Goal: Task Accomplishment & Management: Manage account settings

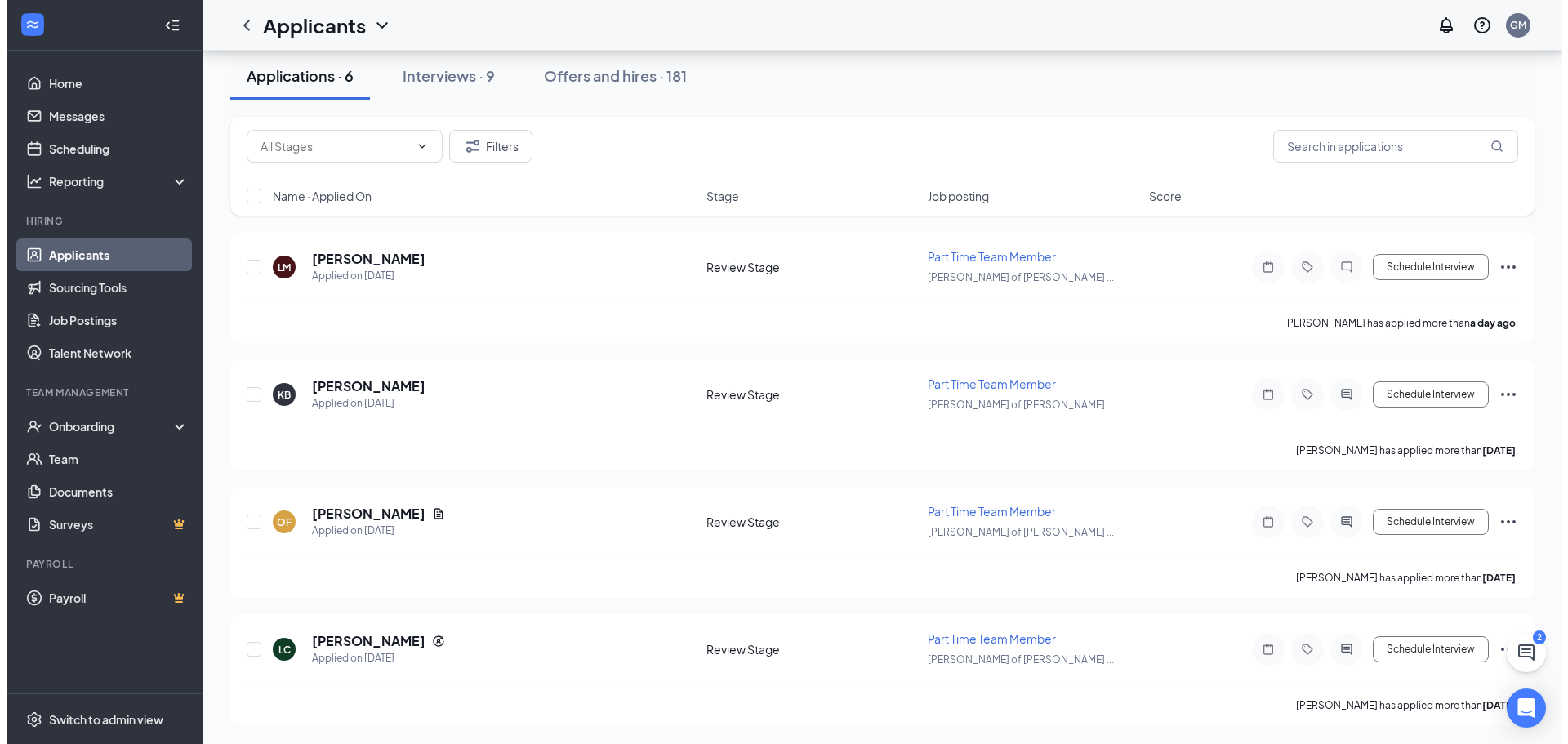
scroll to position [85, 0]
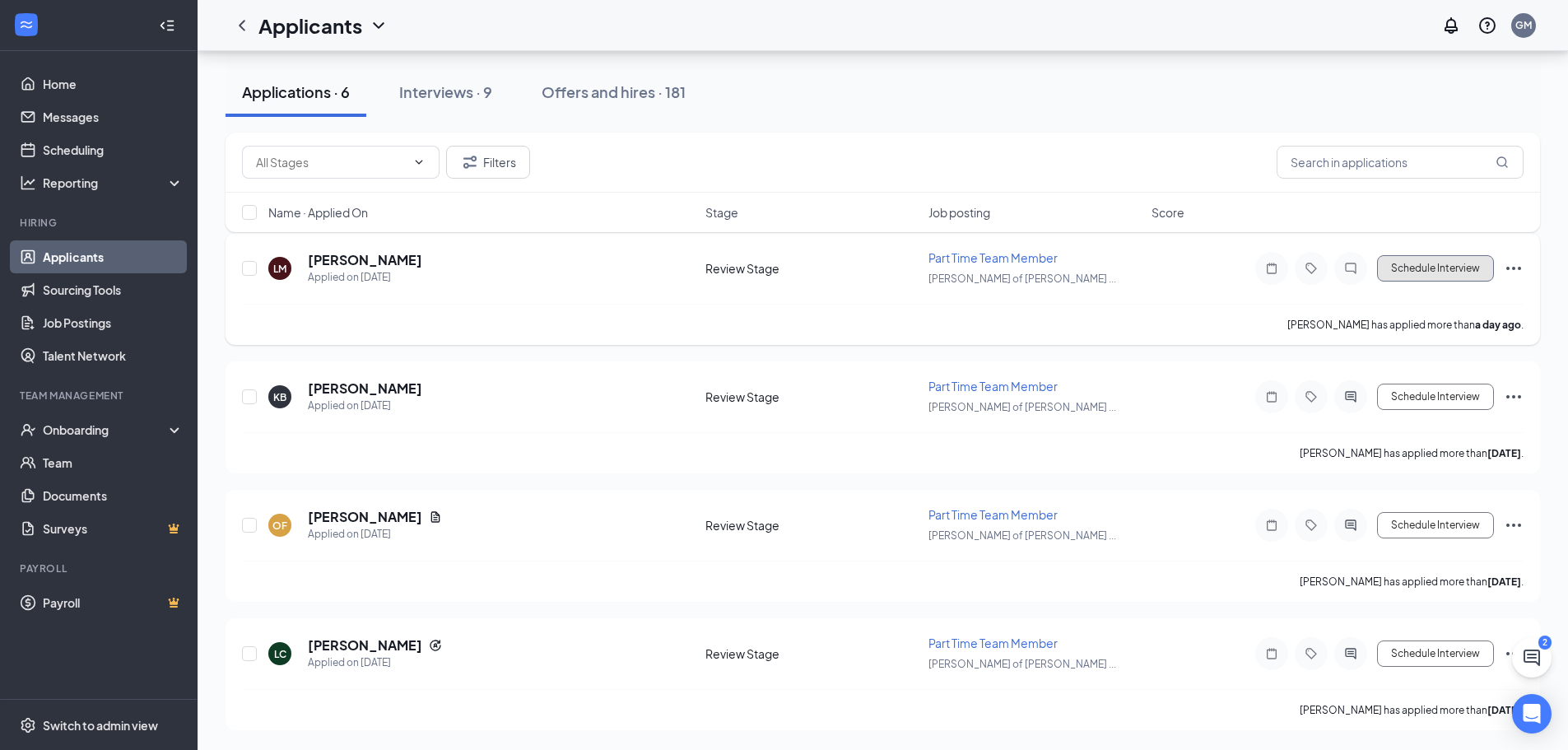
click at [1452, 277] on button "Schedule Interview" at bounding box center [1435, 268] width 117 height 26
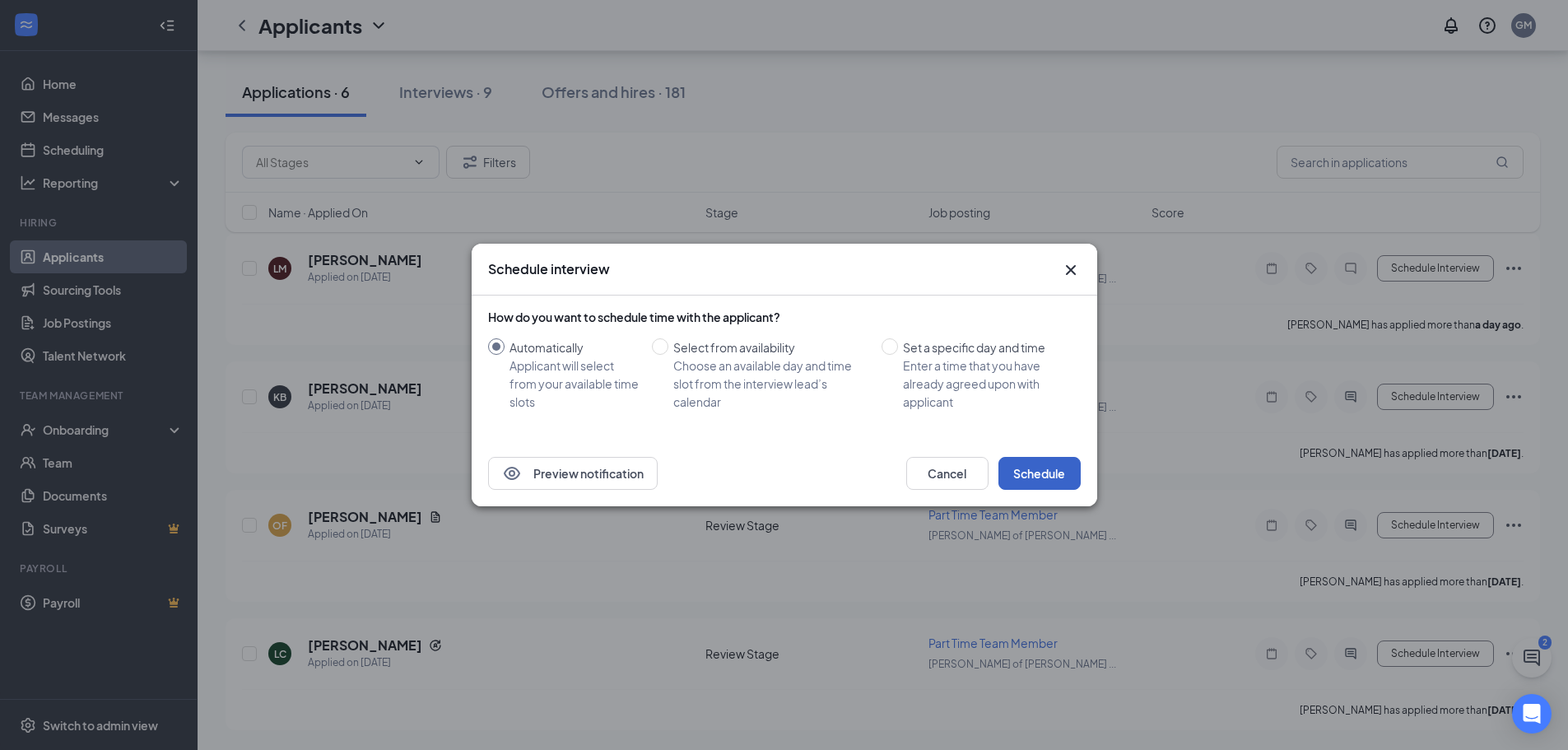
click at [1046, 471] on button "Schedule" at bounding box center [1039, 473] width 82 height 33
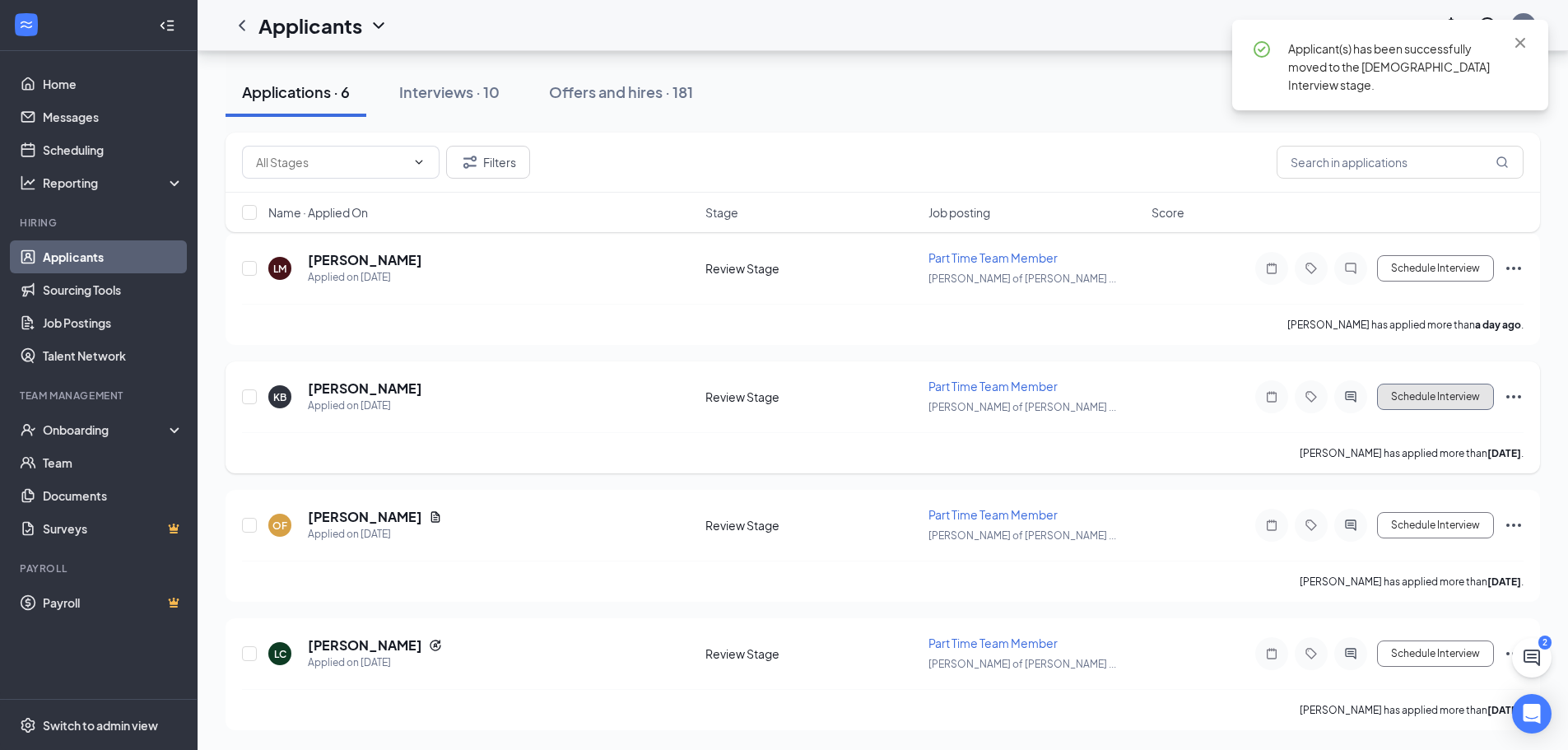
click at [1461, 392] on button "Schedule Interview" at bounding box center [1435, 397] width 117 height 26
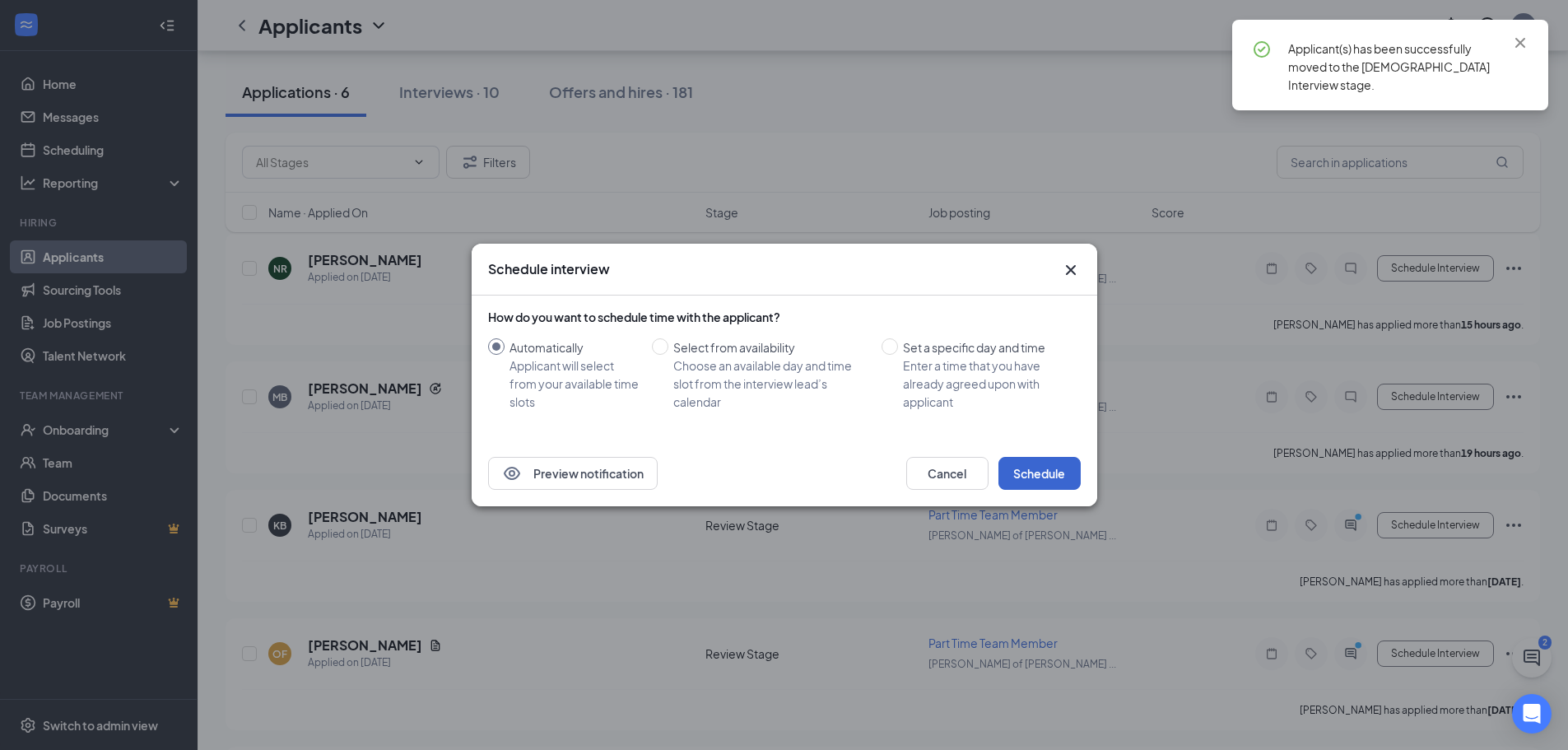
click at [1072, 450] on div "Preview notification Cancel Schedule" at bounding box center [784, 474] width 625 height 66
click at [1067, 474] on button "Schedule" at bounding box center [1039, 473] width 82 height 33
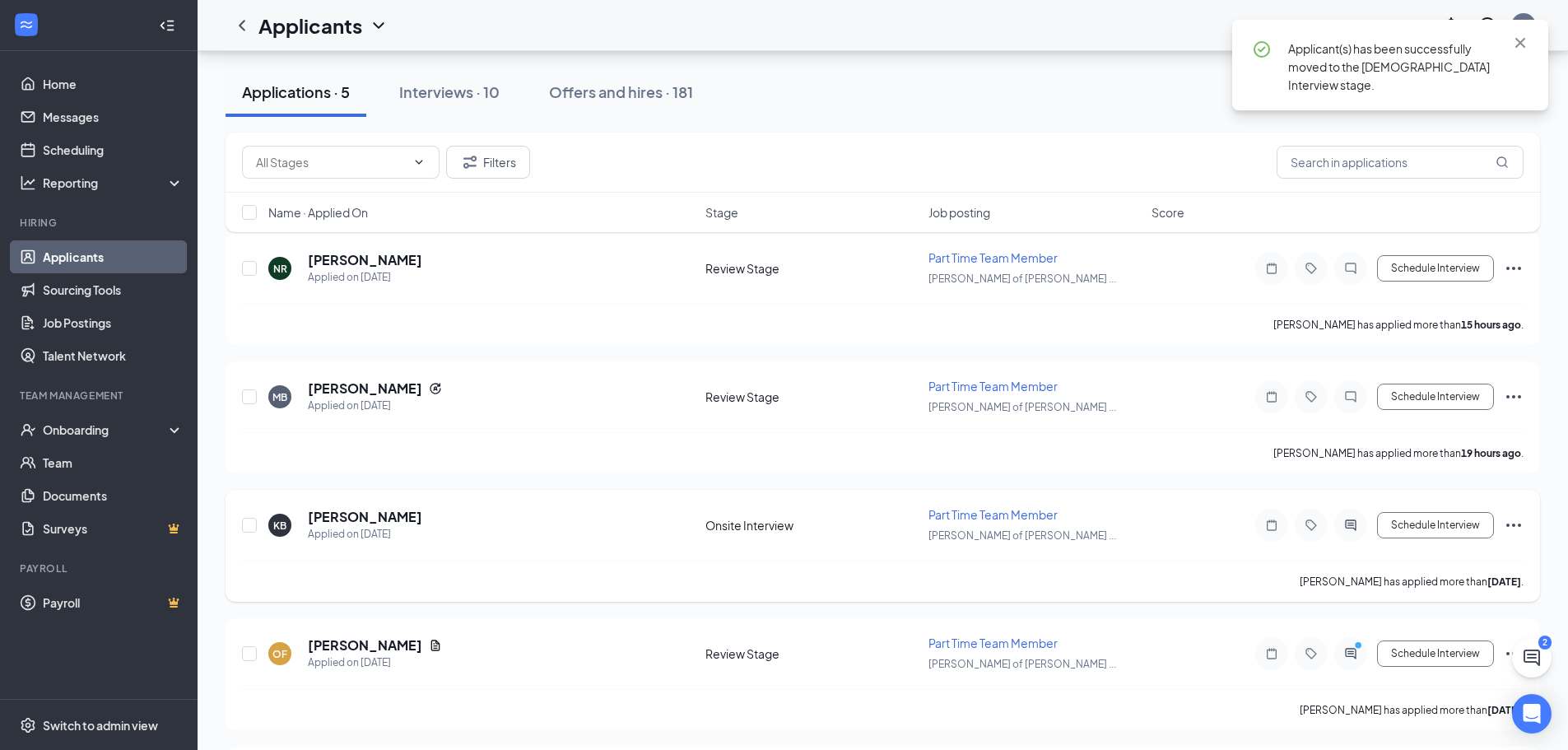
click at [1347, 524] on icon "ActiveChat" at bounding box center [1350, 525] width 19 height 14
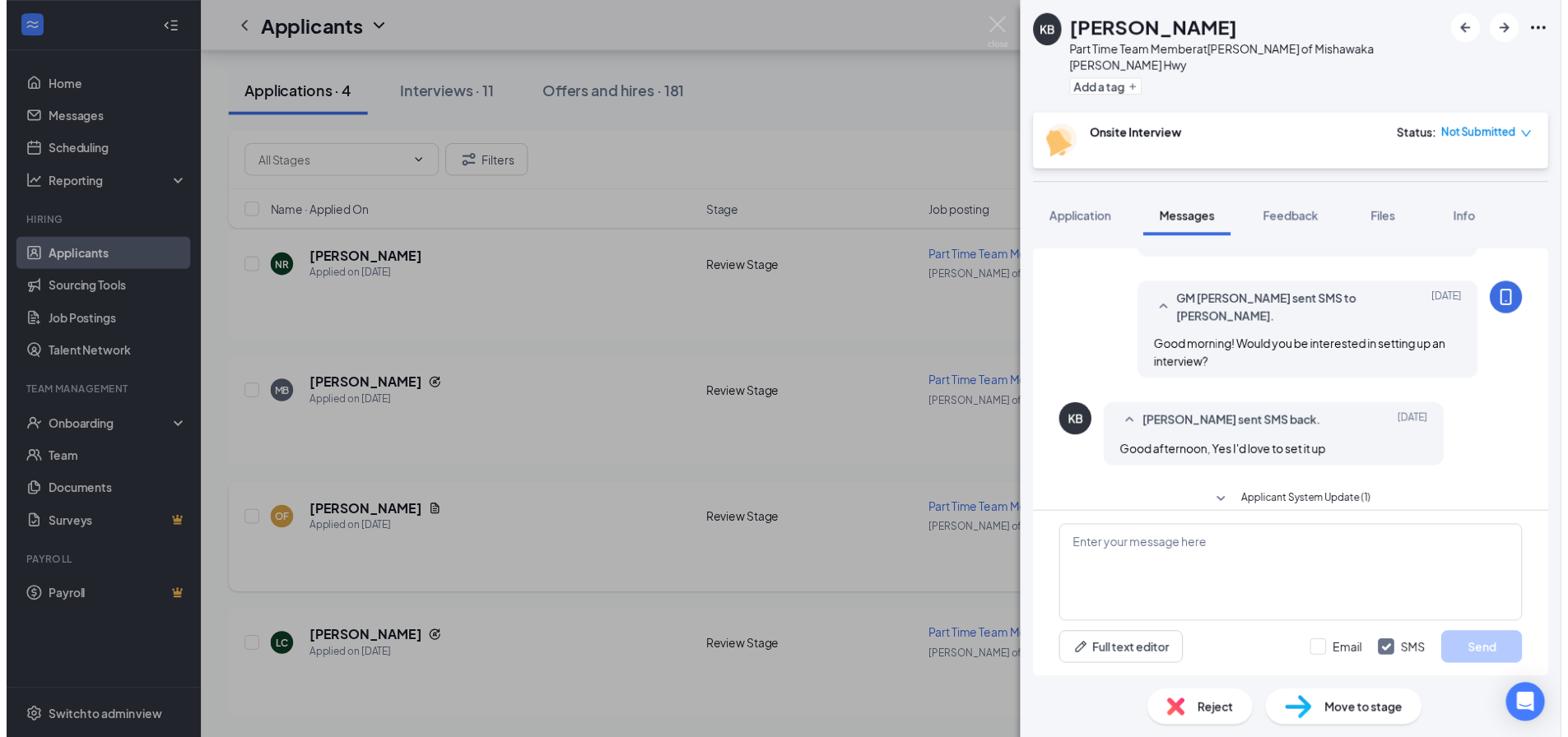
scroll to position [139, 0]
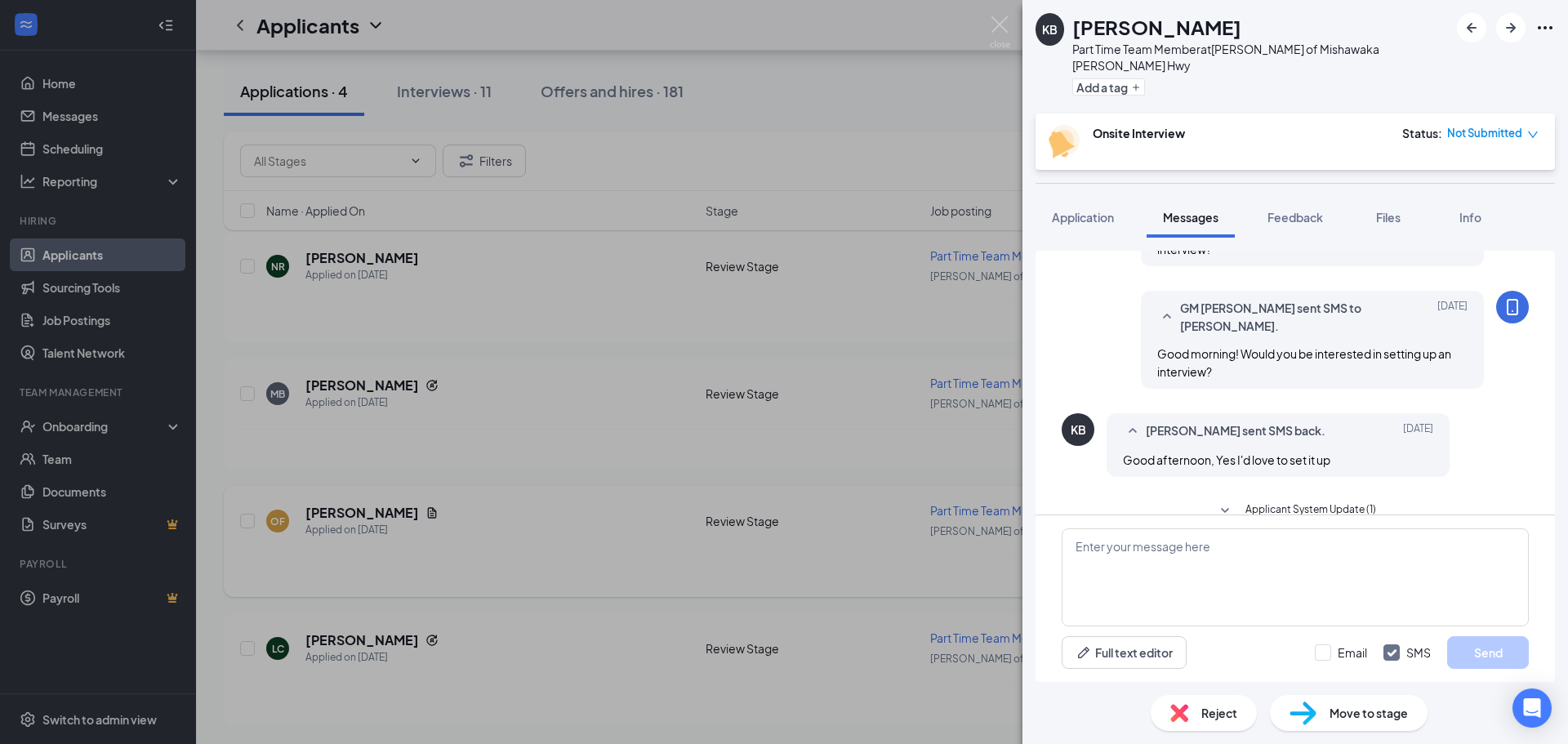
click at [868, 425] on div "KB [PERSON_NAME] Part Time Team Member at [PERSON_NAME] of [PERSON_NAME] Hwy Ad…" at bounding box center [784, 372] width 1568 height 744
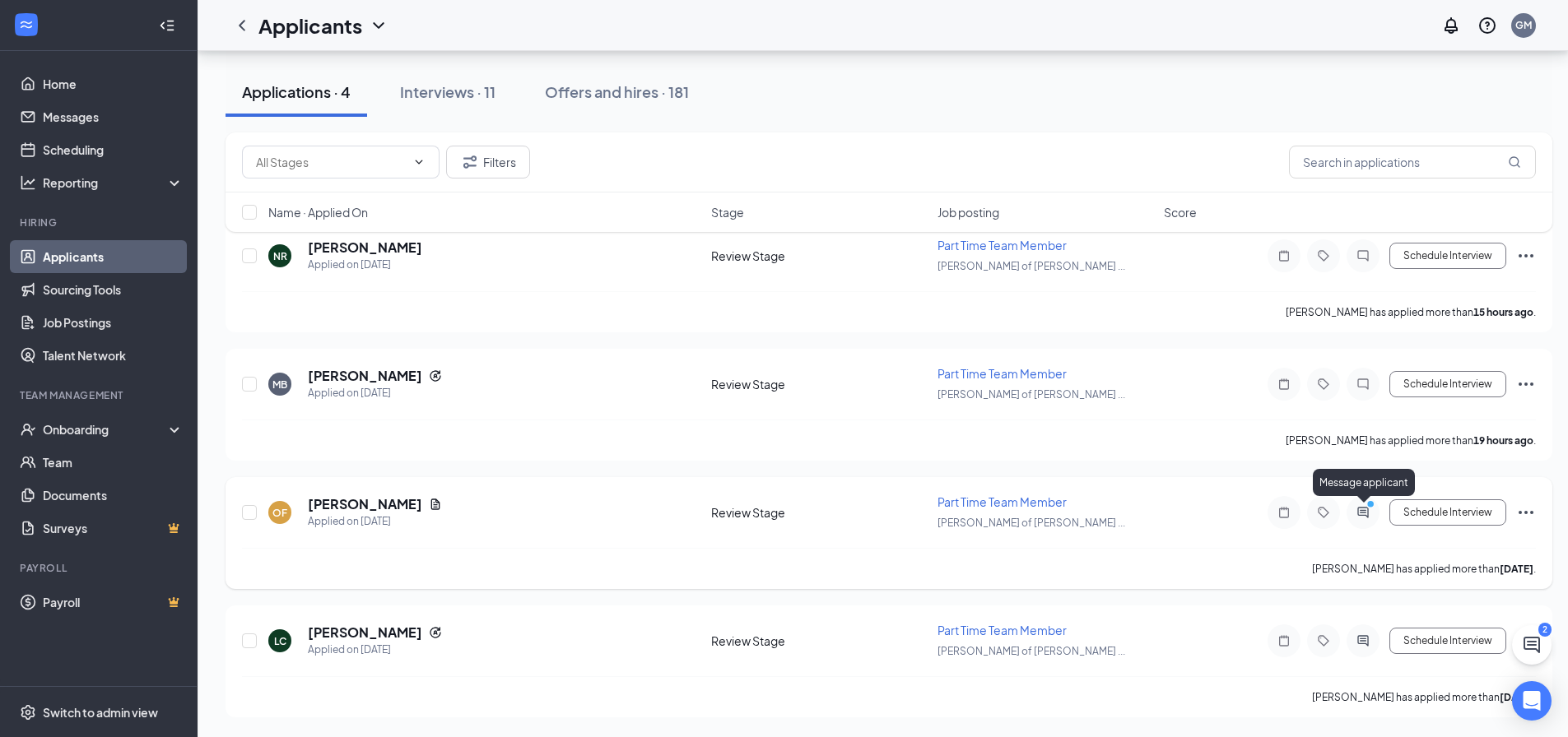
click at [1368, 508] on icon "PrimaryDot" at bounding box center [1372, 507] width 19 height 14
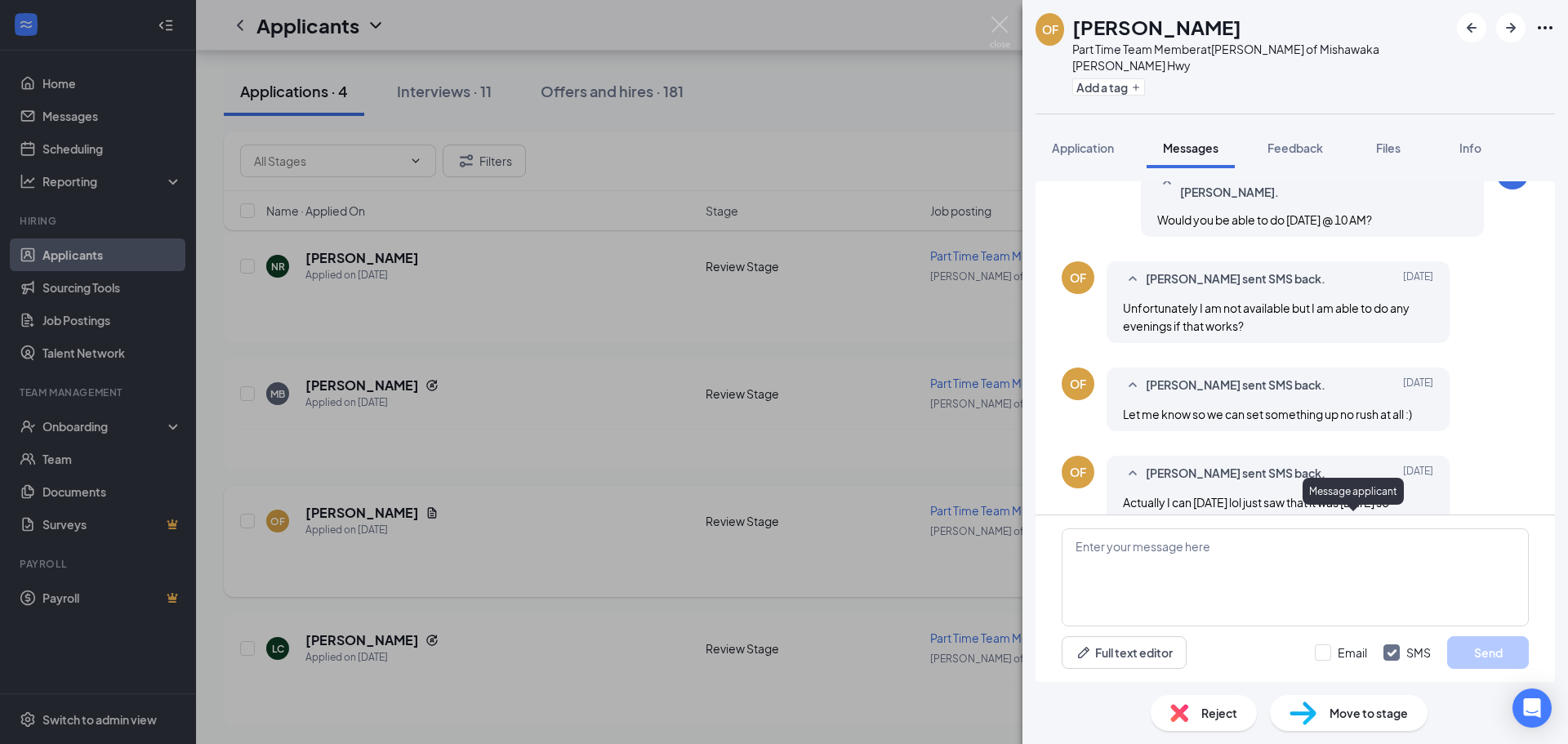
scroll to position [541, 0]
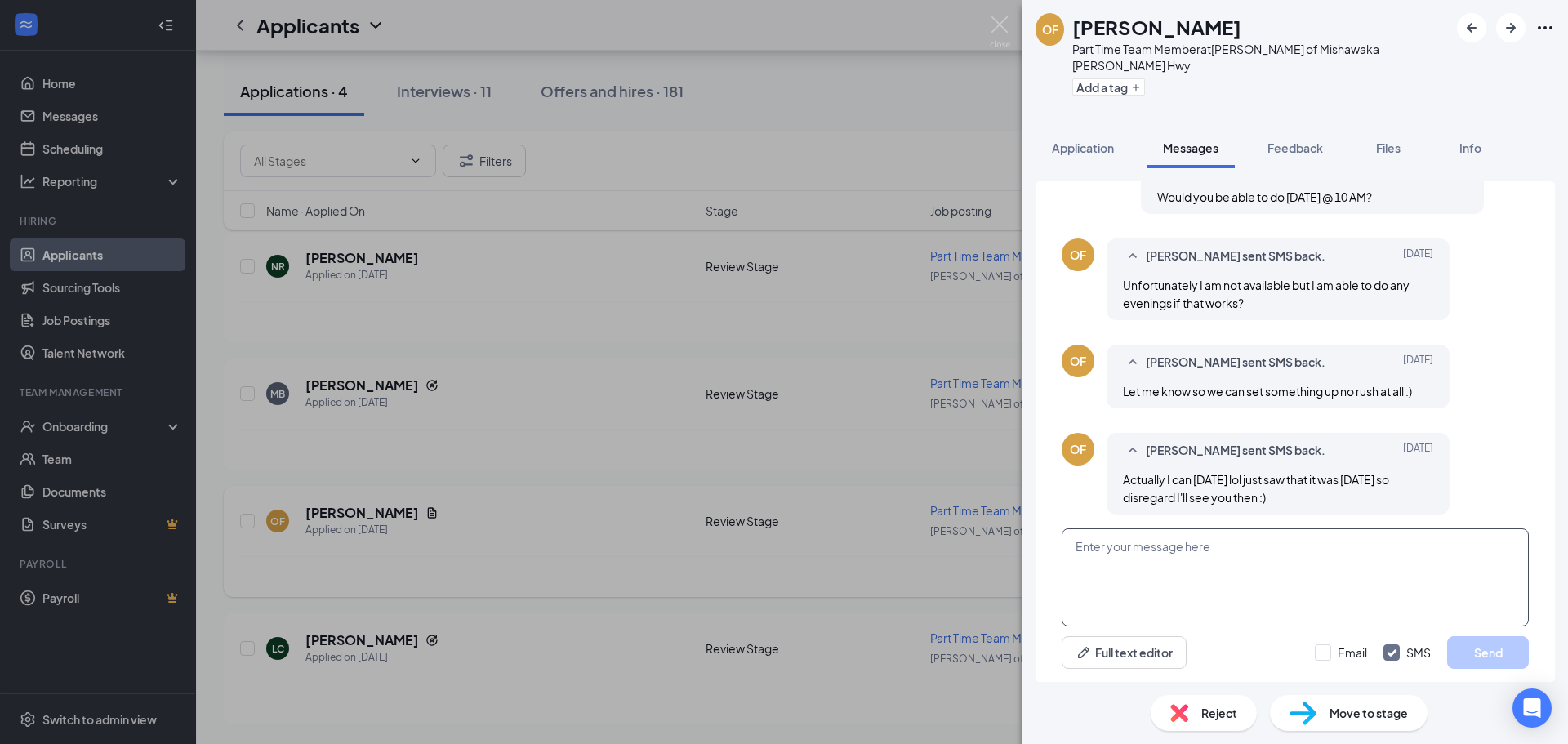
click at [1345, 557] on textarea at bounding box center [1296, 578] width 467 height 98
type textarea "o"
type textarea "Perfect! Thank you!"
click at [1495, 644] on button "Send" at bounding box center [1487, 652] width 82 height 33
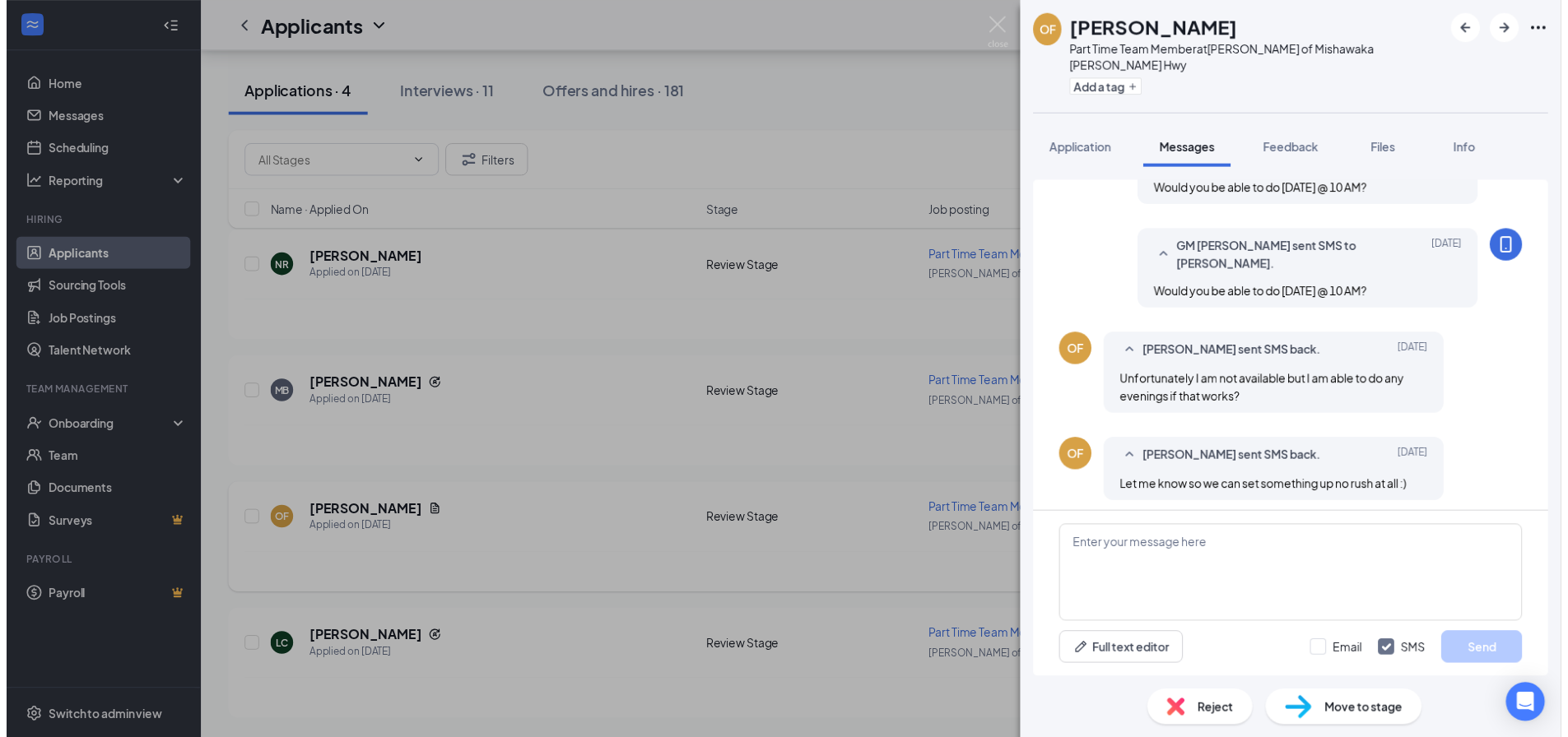
scroll to position [403, 0]
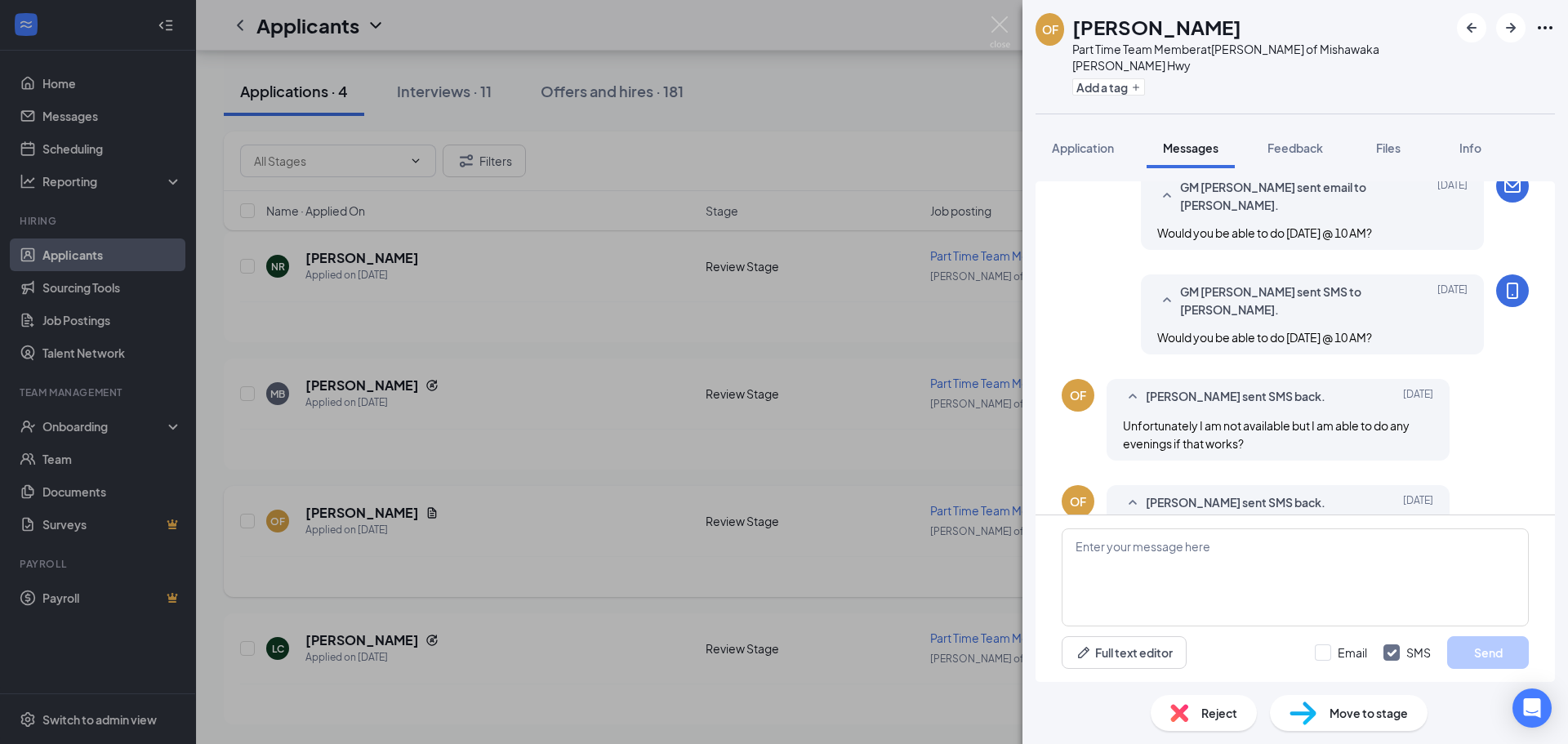
click at [953, 501] on div "OF [PERSON_NAME] Part Time Team Member at [PERSON_NAME] of [PERSON_NAME] Hwy Ad…" at bounding box center [784, 372] width 1568 height 744
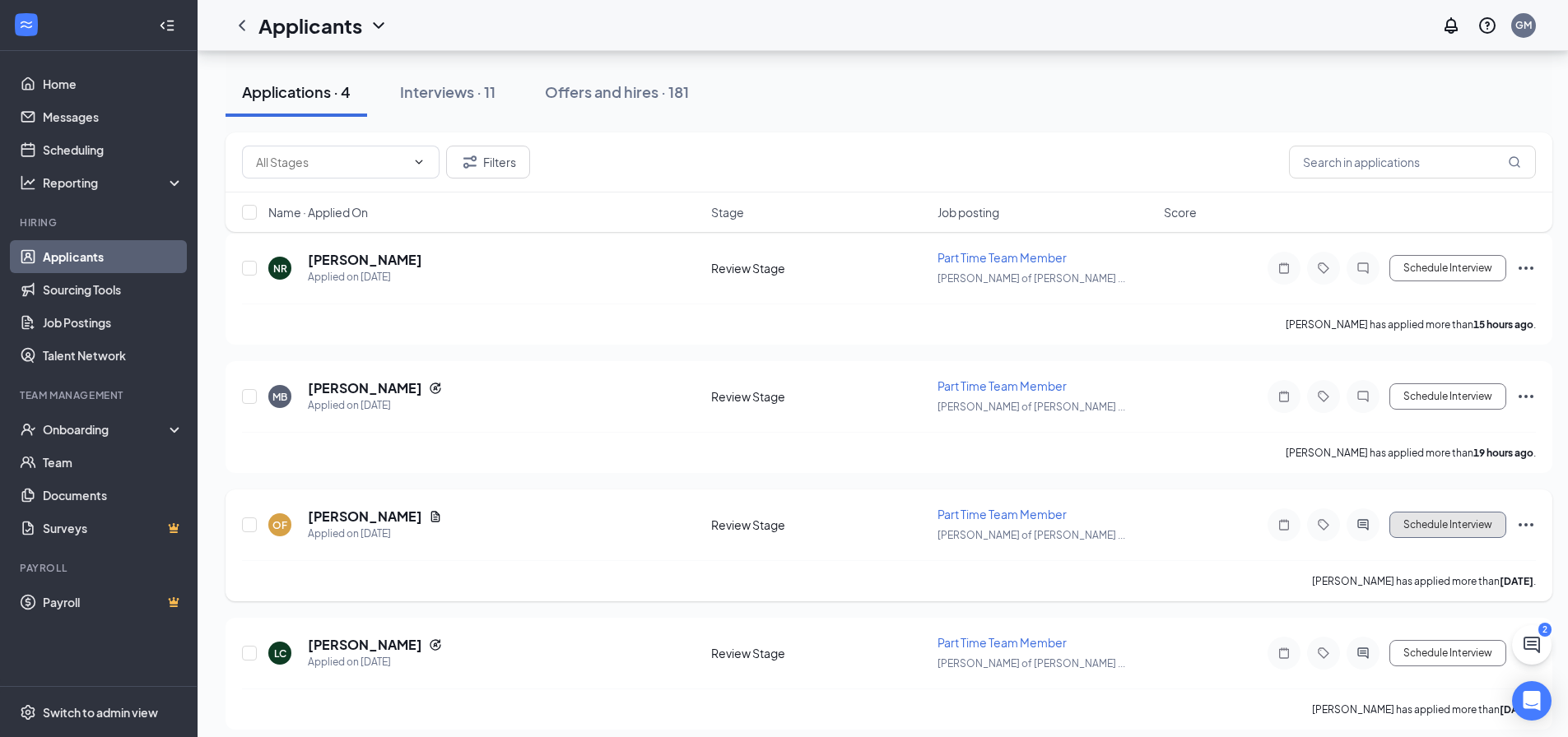
click at [1488, 530] on button "Schedule Interview" at bounding box center [1448, 524] width 117 height 26
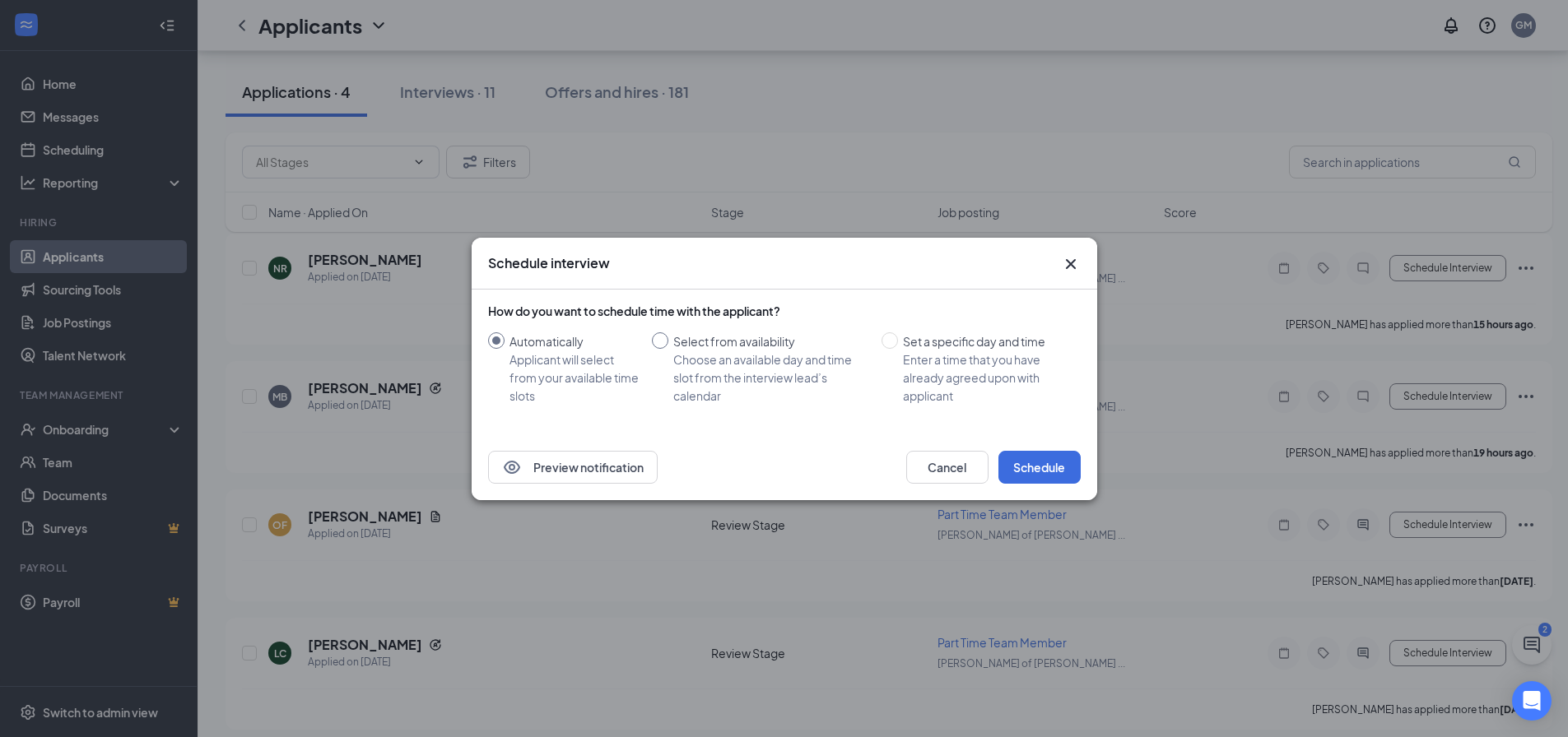
click at [731, 367] on div "Choose an available day and time slot from the interview lead’s calendar" at bounding box center [771, 378] width 195 height 54
click at [668, 349] on input "Select from availability Choose an available day and time slot from the intervi…" at bounding box center [659, 340] width 16 height 16
radio input "true"
radio input "false"
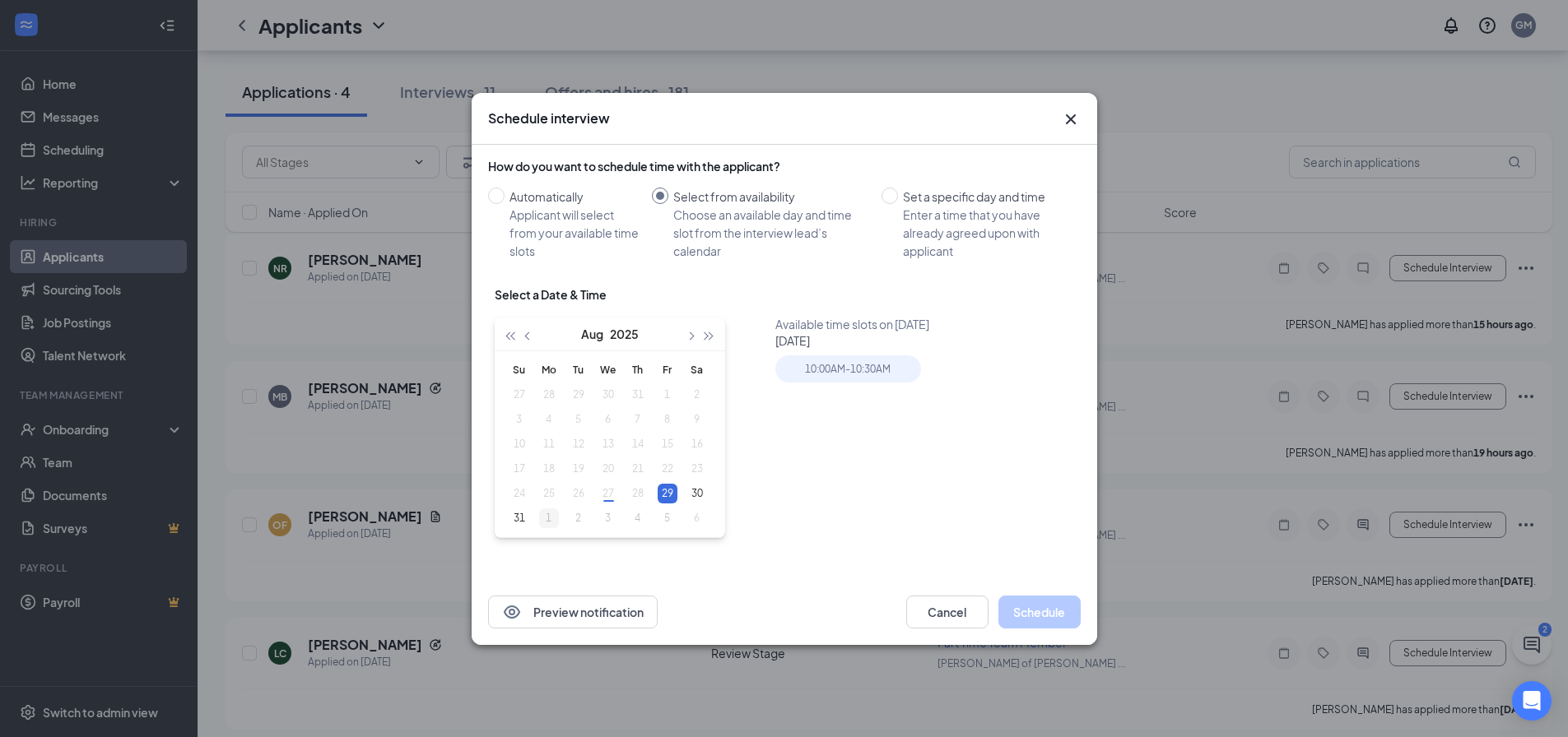
type input "[DATE]"
click at [548, 524] on div "1" at bounding box center [548, 518] width 19 height 19
click at [842, 368] on div "10:00AM - 10:30AM" at bounding box center [848, 369] width 146 height 27
click at [1032, 610] on button "Schedule" at bounding box center [1039, 612] width 82 height 33
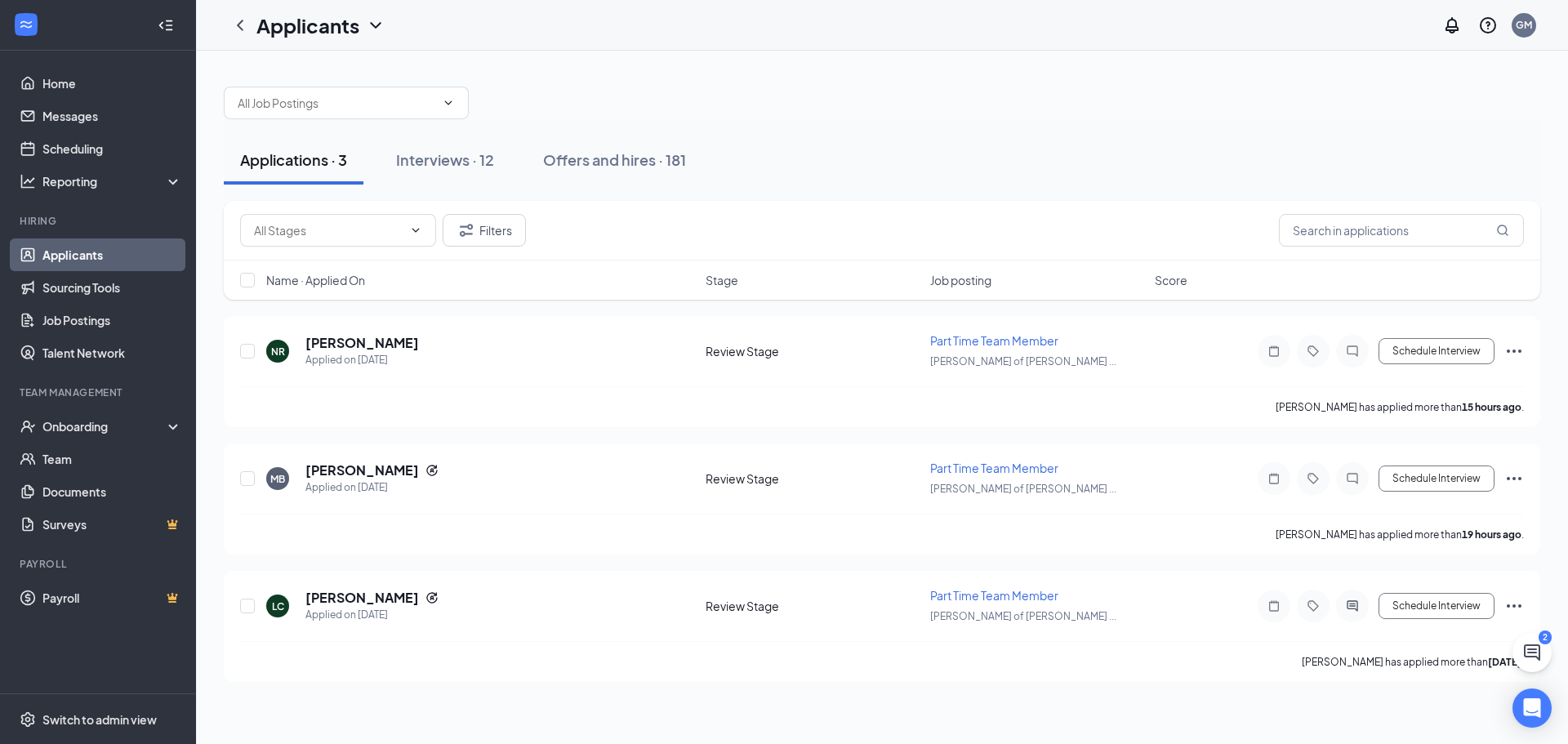
click at [280, 170] on button "Applications · 3" at bounding box center [293, 160] width 140 height 49
click at [85, 115] on link "Messages" at bounding box center [113, 116] width 140 height 33
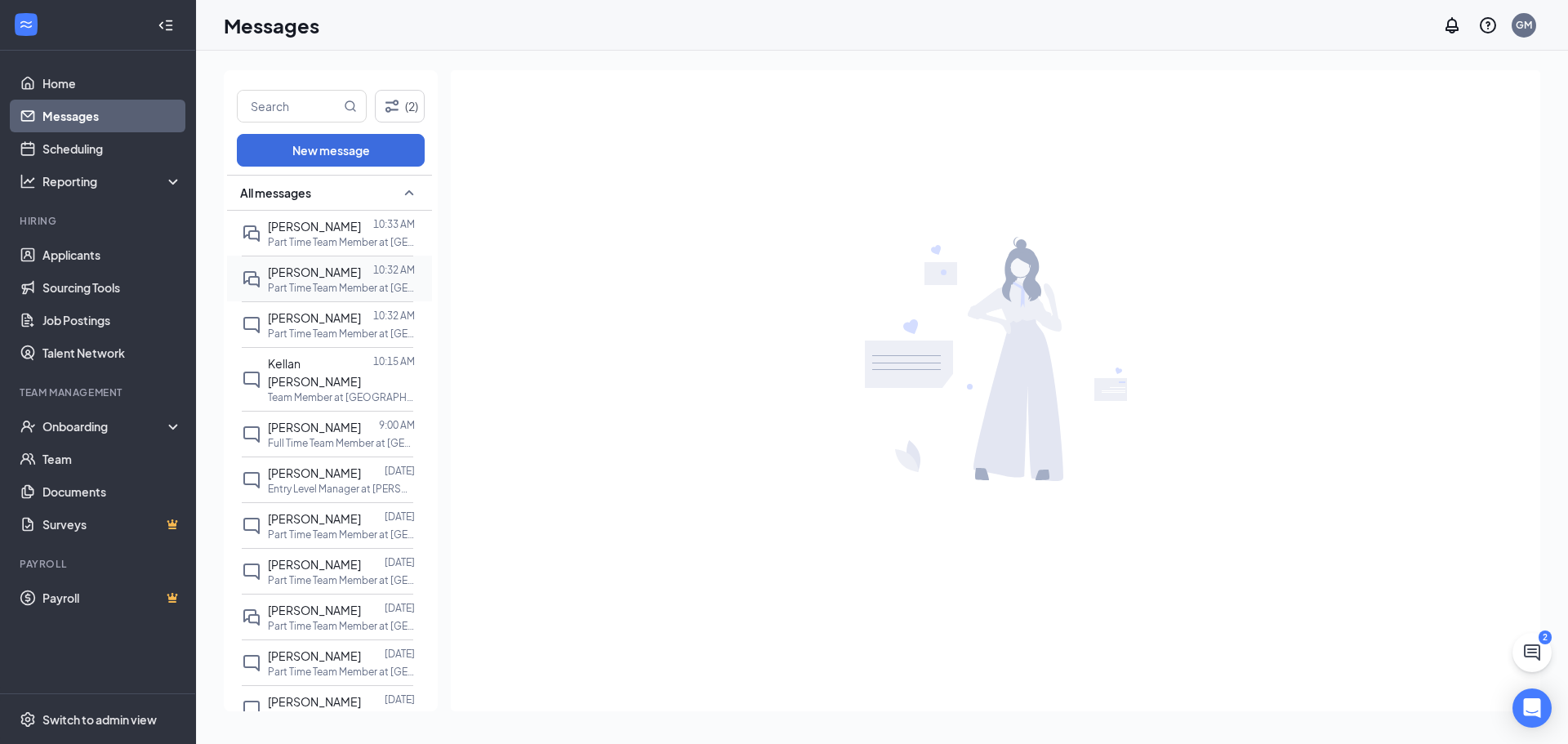
click at [293, 273] on span "[PERSON_NAME]" at bounding box center [314, 272] width 93 height 14
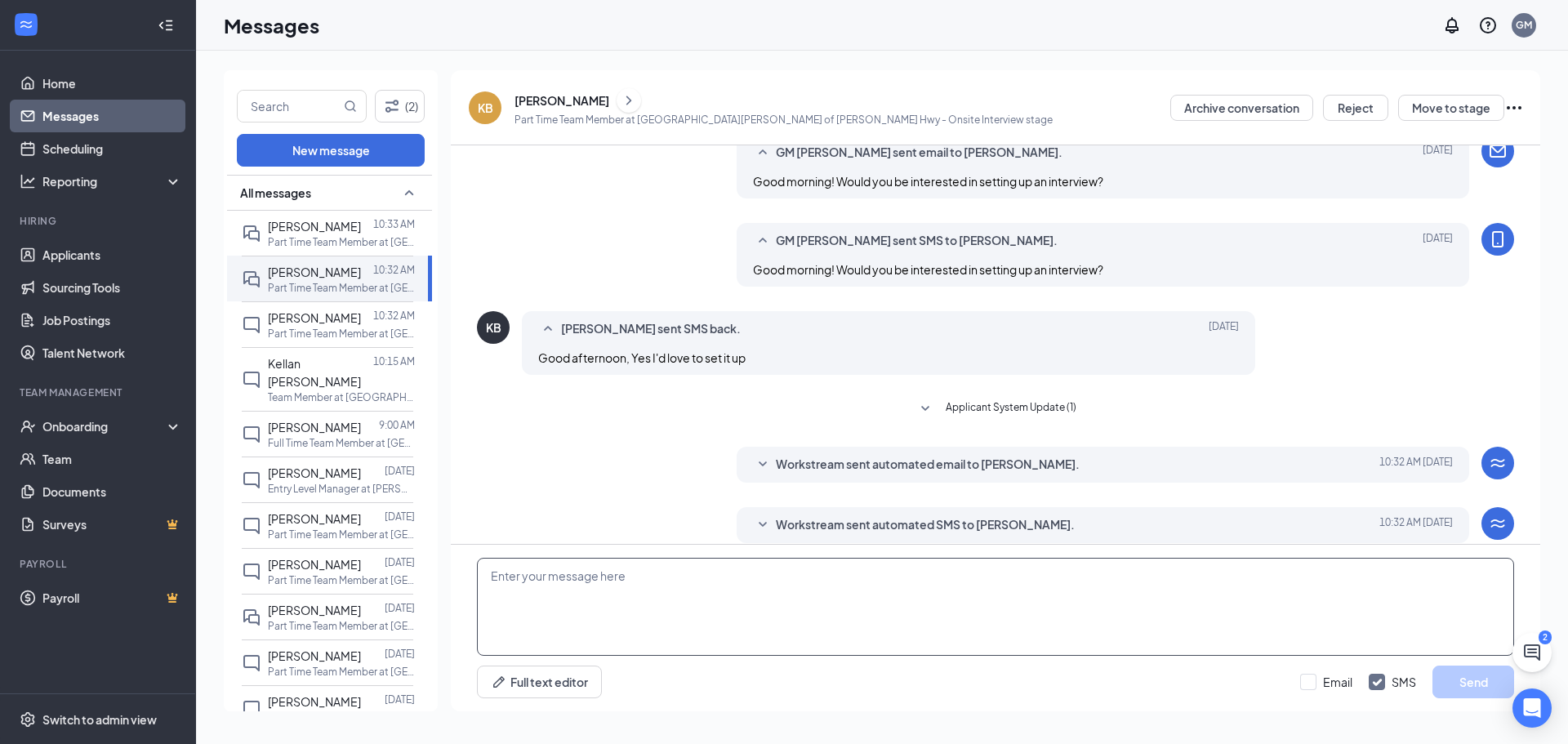
scroll to position [82, 0]
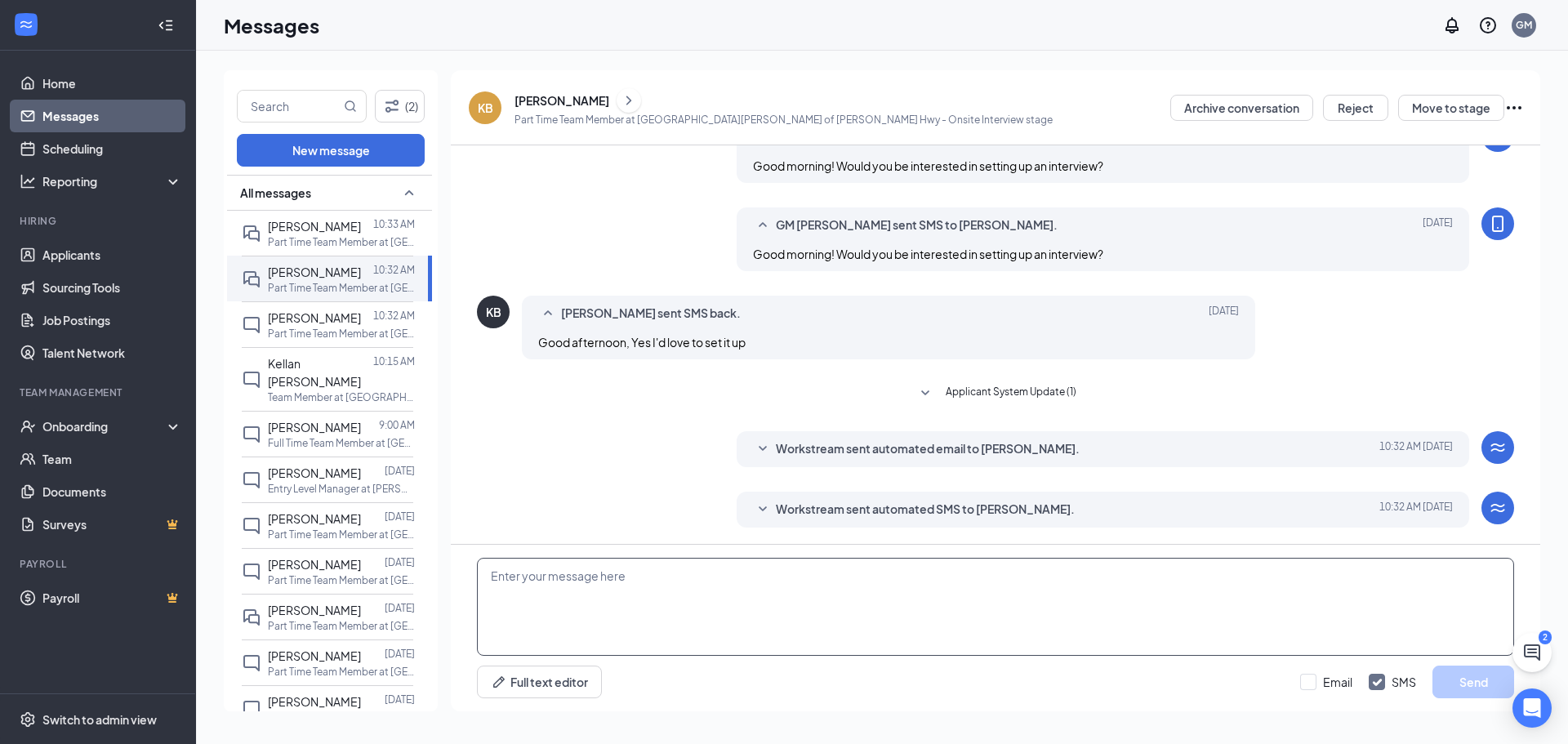
click at [785, 596] on textarea at bounding box center [995, 607] width 1037 height 98
type textarea "Would you be interested in coming in [DATE] @ 10 am?"
click at [1485, 674] on button "Send" at bounding box center [1473, 682] width 82 height 33
